Goal: Complete application form

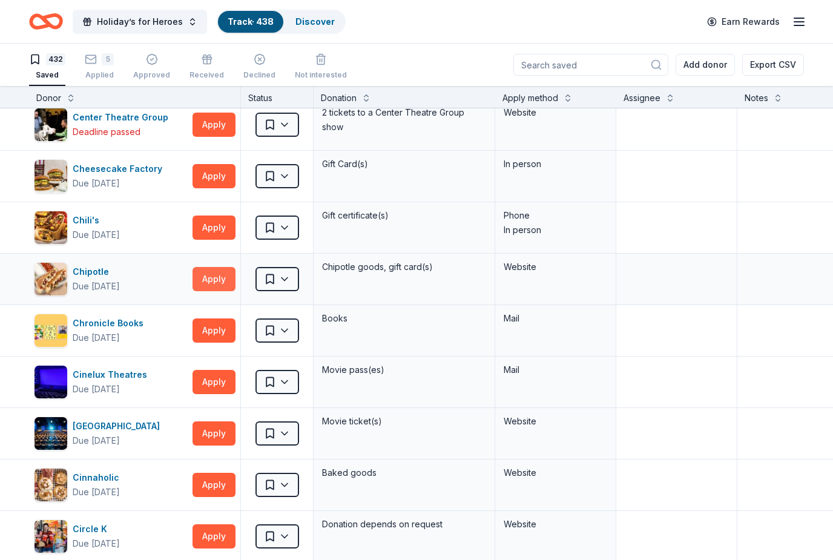
click at [209, 278] on button "Apply" at bounding box center [213, 279] width 43 height 24
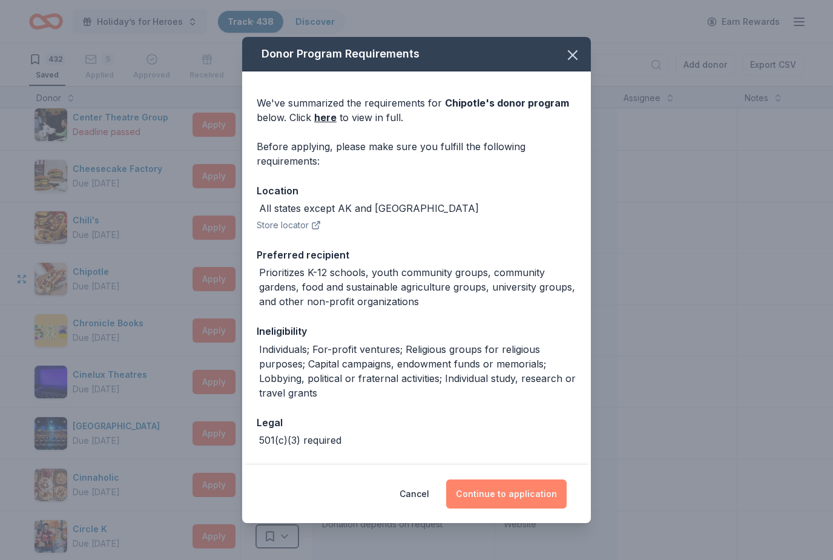
click at [548, 495] on button "Continue to application" at bounding box center [506, 493] width 120 height 29
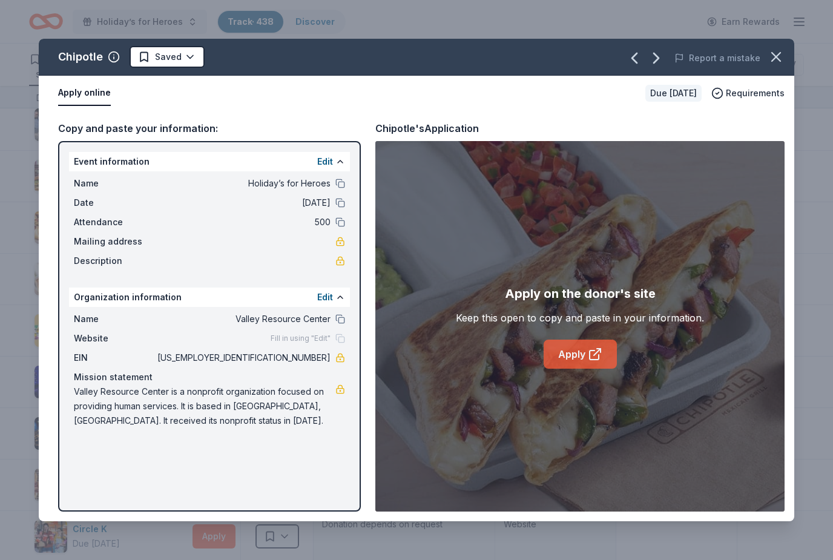
click at [588, 360] on icon at bounding box center [595, 354] width 15 height 15
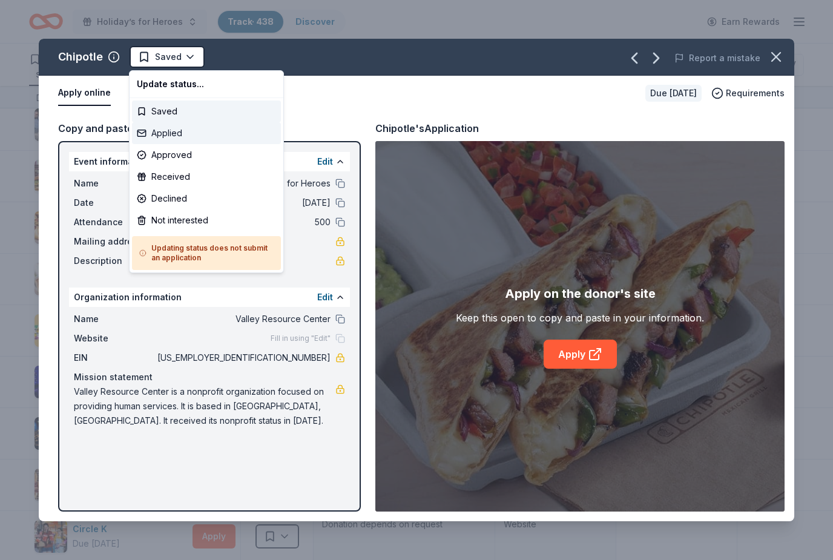
click at [188, 137] on div "Applied" at bounding box center [206, 133] width 149 height 22
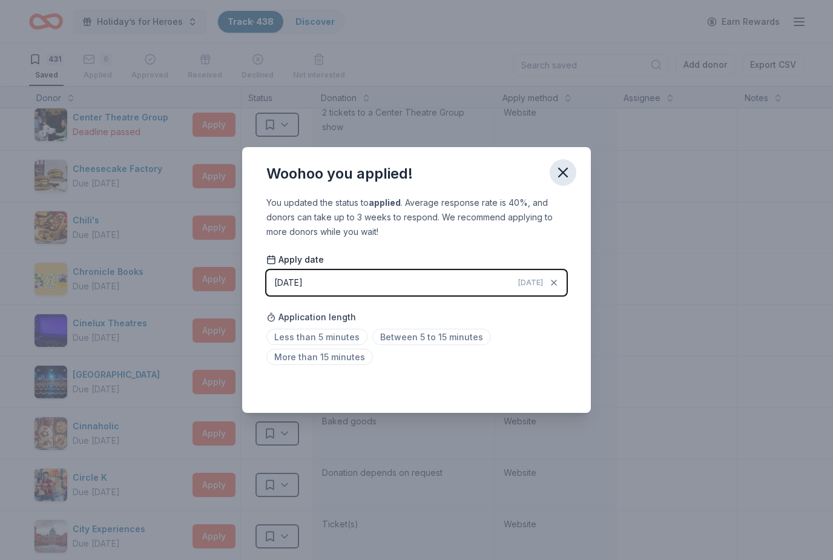
click at [575, 178] on button "button" at bounding box center [563, 172] width 27 height 27
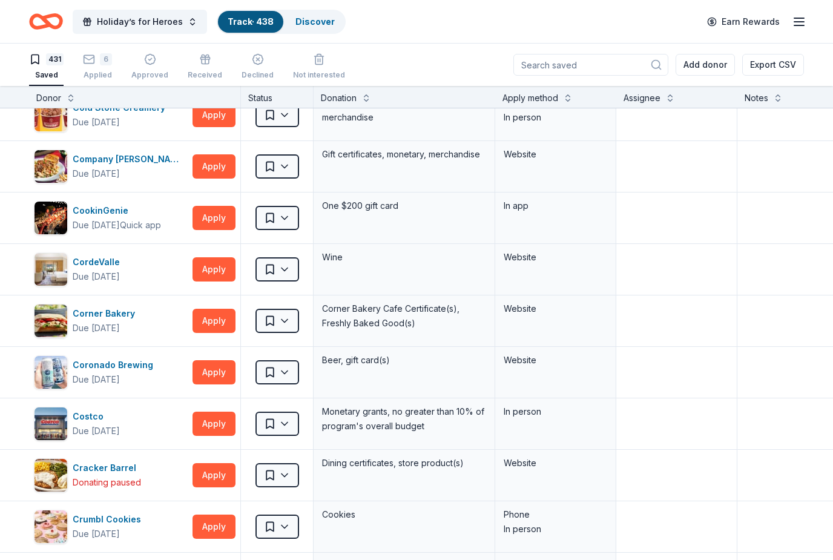
scroll to position [4243, 0]
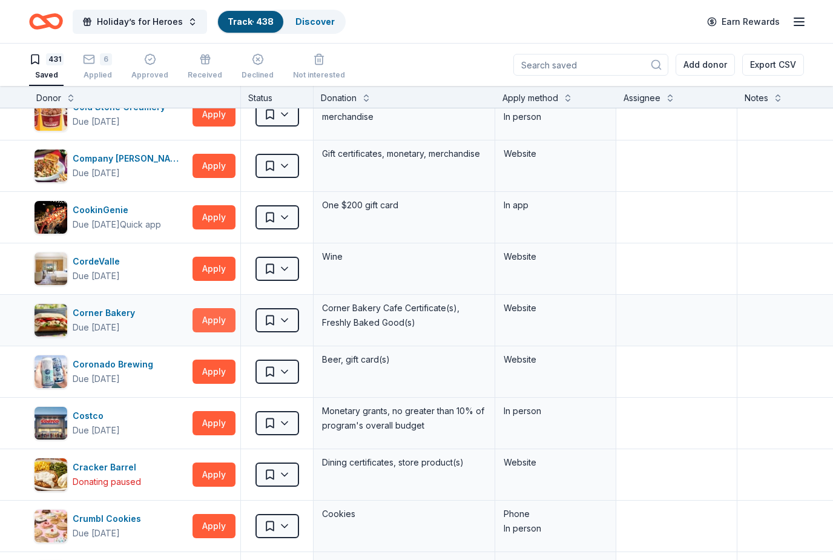
click at [211, 321] on button "Apply" at bounding box center [213, 320] width 43 height 24
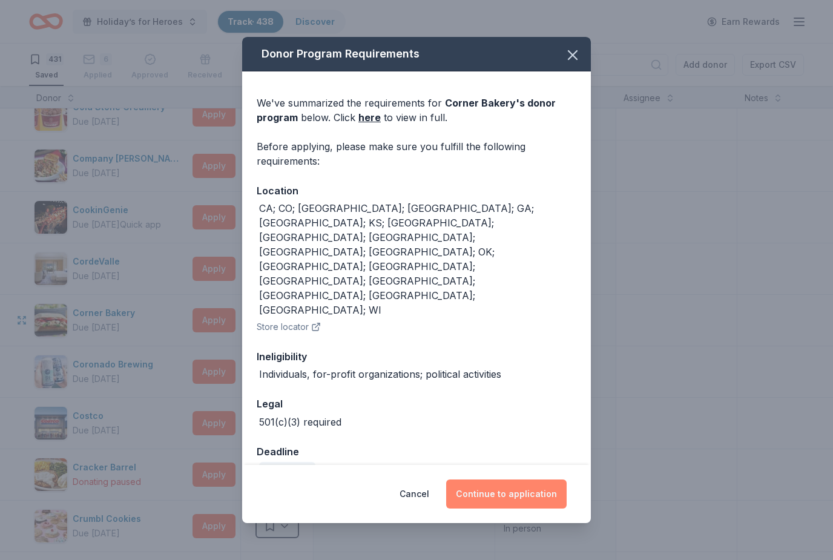
click at [557, 479] on button "Continue to application" at bounding box center [506, 493] width 120 height 29
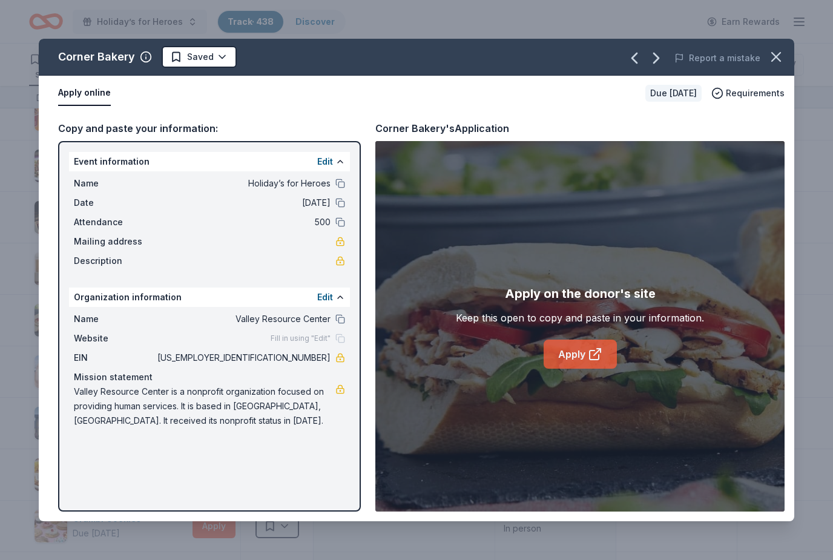
click at [600, 356] on icon at bounding box center [595, 354] width 15 height 15
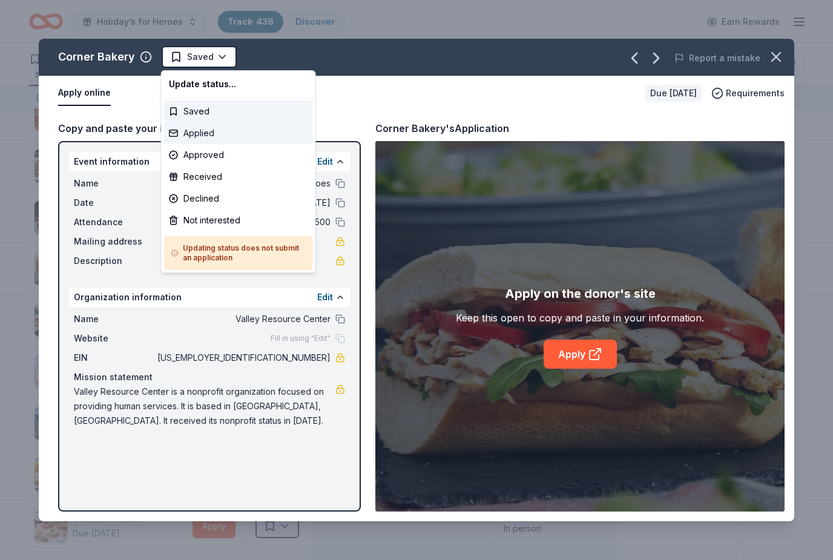
click at [189, 136] on div "Applied" at bounding box center [238, 133] width 149 height 22
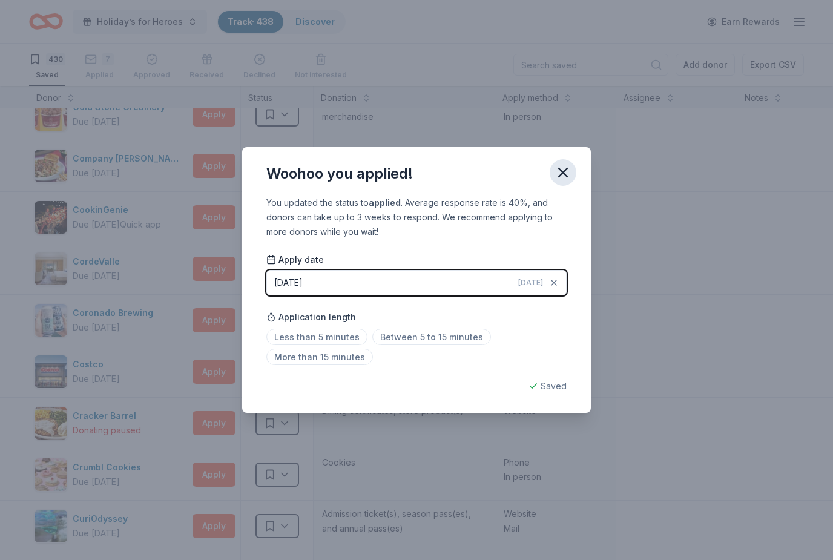
click at [574, 179] on button "button" at bounding box center [563, 172] width 27 height 27
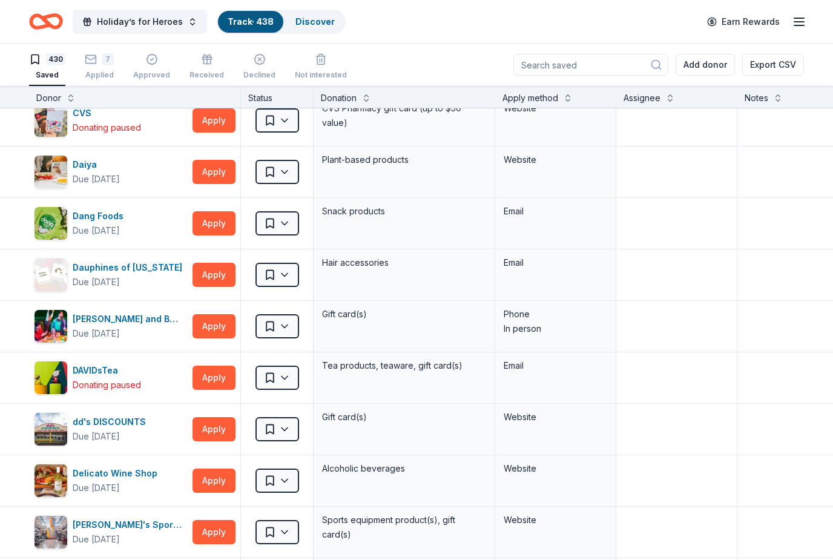
scroll to position [4701, 0]
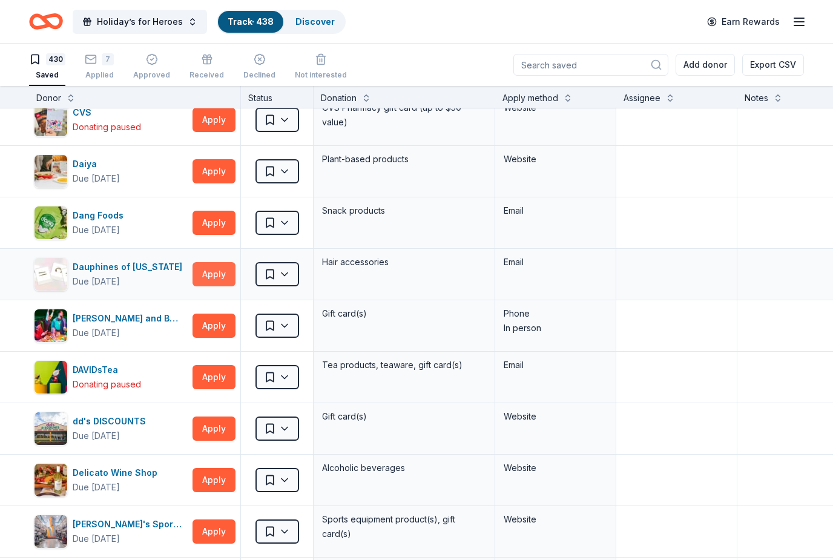
click at [209, 279] on button "Apply" at bounding box center [213, 274] width 43 height 24
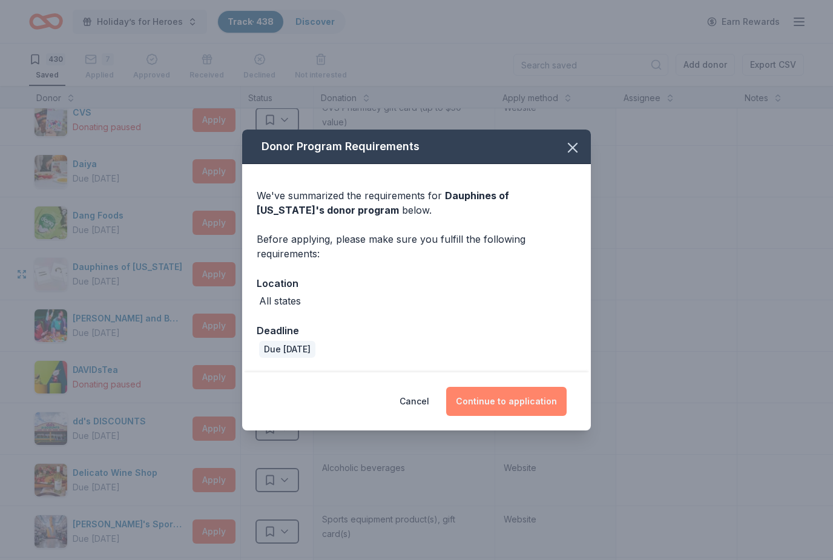
click at [556, 400] on button "Continue to application" at bounding box center [506, 401] width 120 height 29
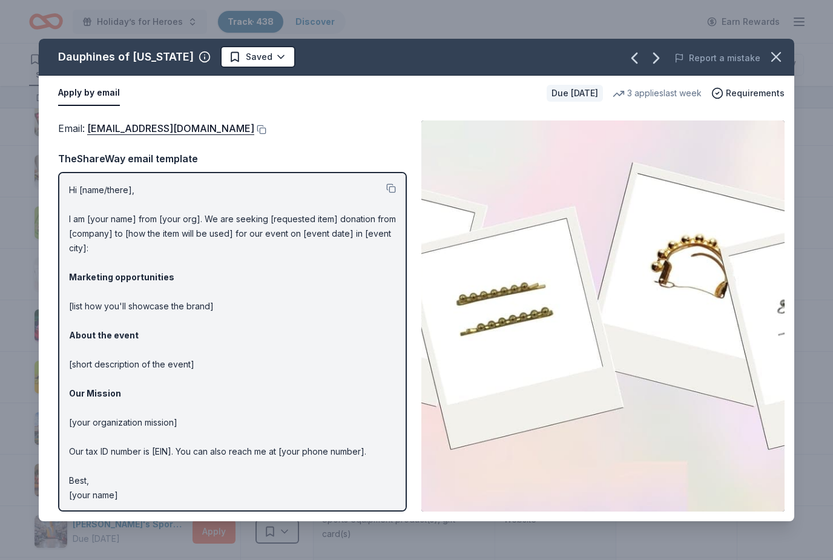
scroll to position [0, 0]
click at [777, 59] on icon "button" at bounding box center [776, 56] width 17 height 17
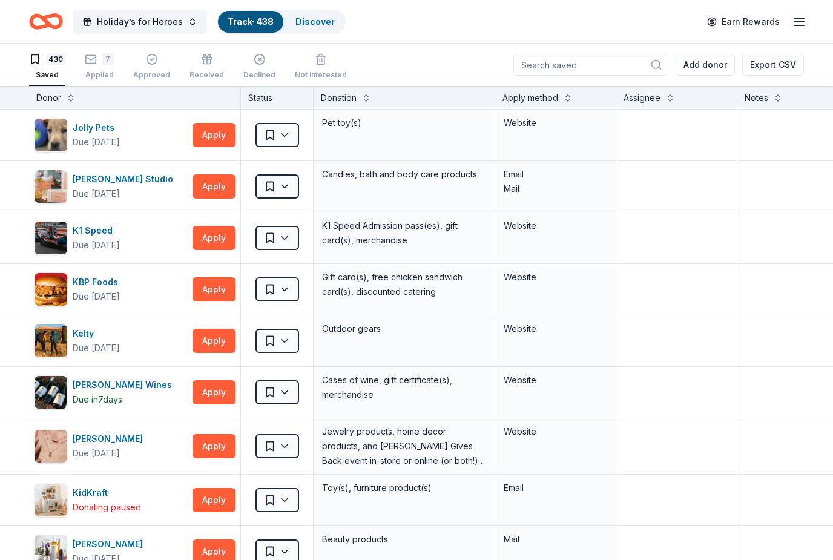
scroll to position [9815, 0]
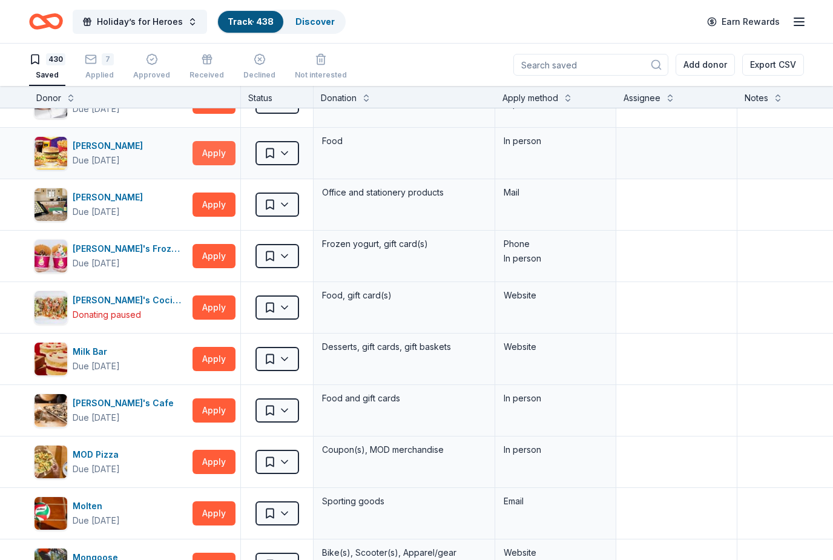
click at [217, 153] on button "Apply" at bounding box center [213, 153] width 43 height 24
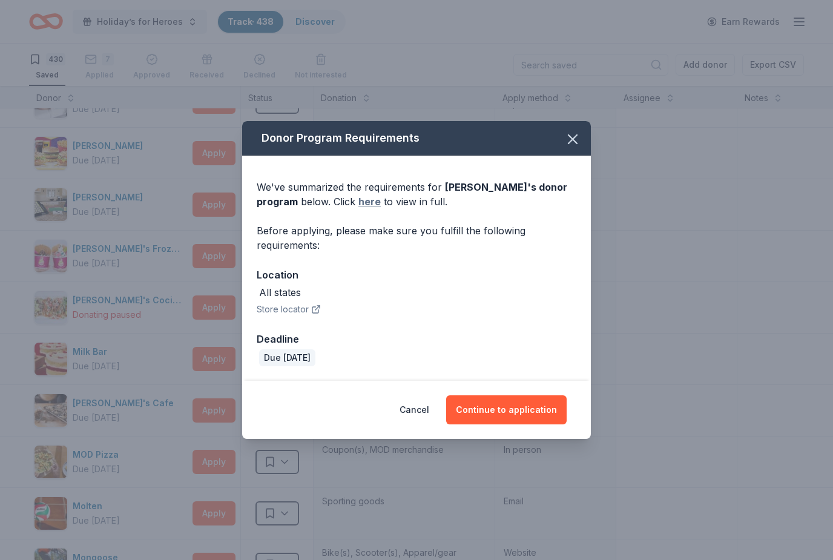
click at [370, 205] on link "here" at bounding box center [369, 201] width 22 height 15
click at [578, 143] on icon "button" at bounding box center [572, 139] width 17 height 17
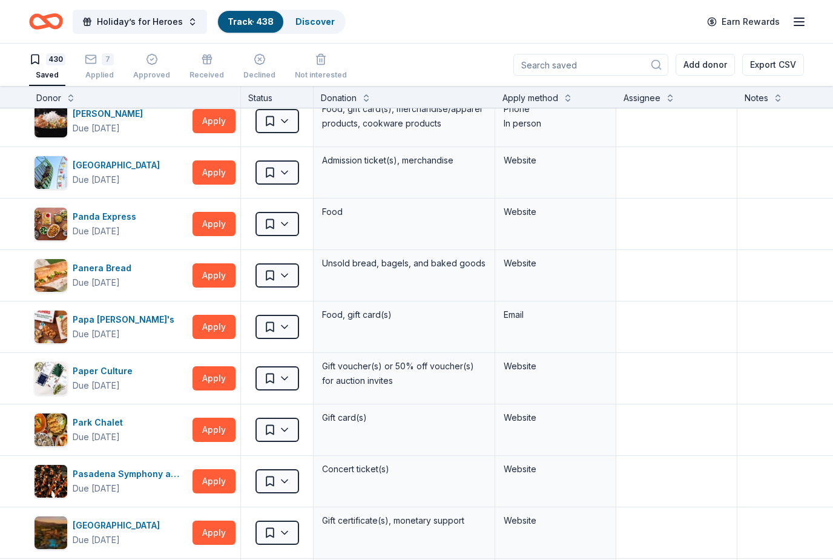
scroll to position [13823, 0]
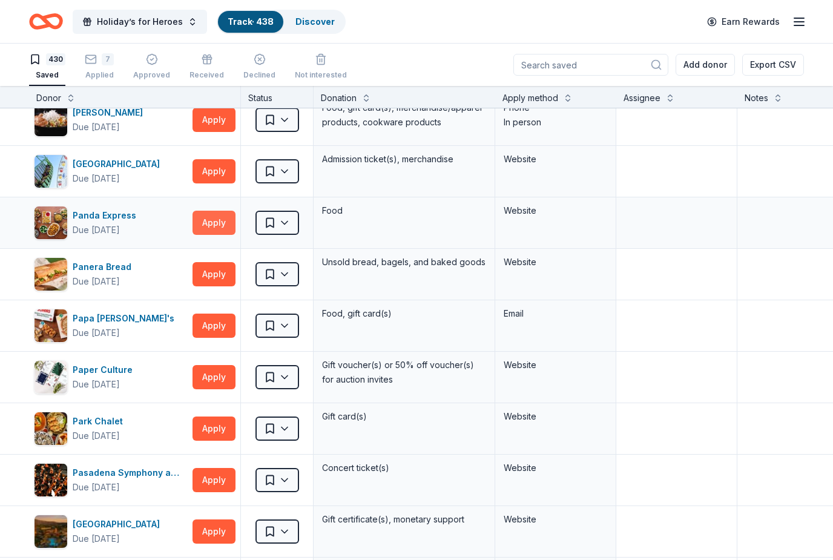
click at [218, 220] on button "Apply" at bounding box center [213, 223] width 43 height 24
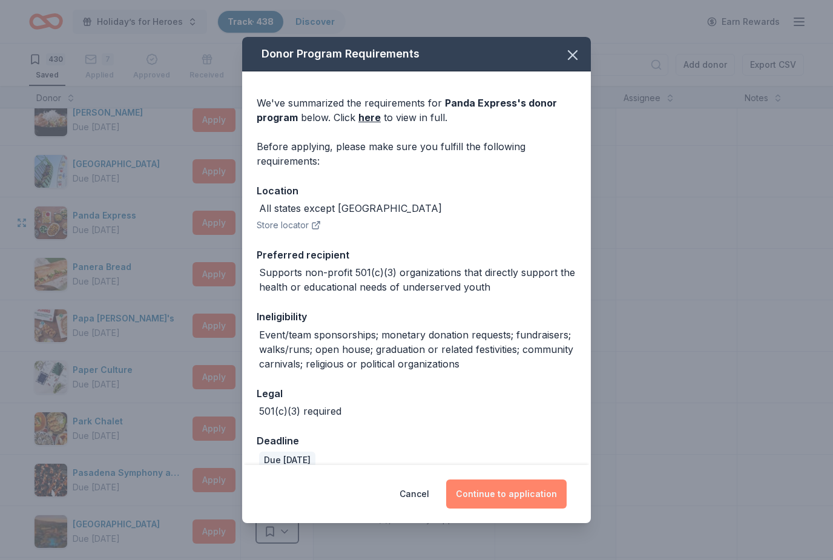
click at [557, 506] on button "Continue to application" at bounding box center [506, 493] width 120 height 29
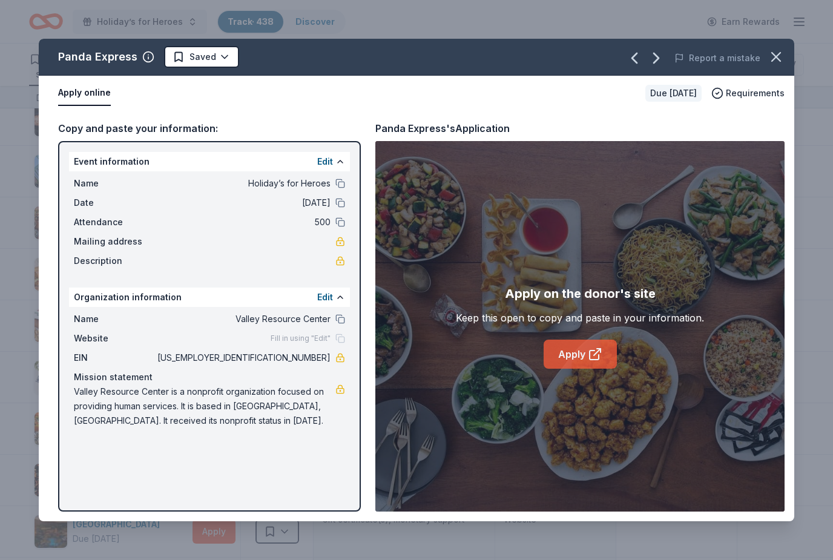
click at [597, 359] on icon at bounding box center [594, 354] width 9 height 9
